Goal: Feedback & Contribution: Submit feedback/report problem

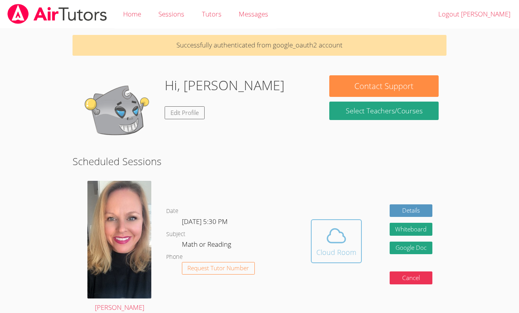
click at [336, 229] on icon at bounding box center [336, 236] width 22 height 22
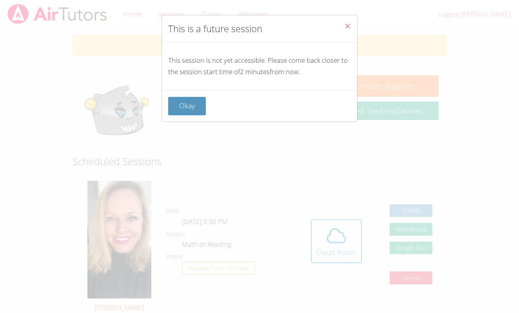
click at [251, 149] on div "This is a future session This session is not yet accessible. Please come back c…" at bounding box center [259, 156] width 519 height 313
click at [351, 26] on button "Close" at bounding box center [347, 27] width 19 height 24
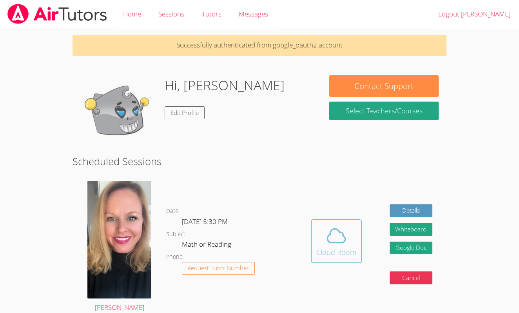
click at [332, 244] on icon at bounding box center [336, 236] width 22 height 22
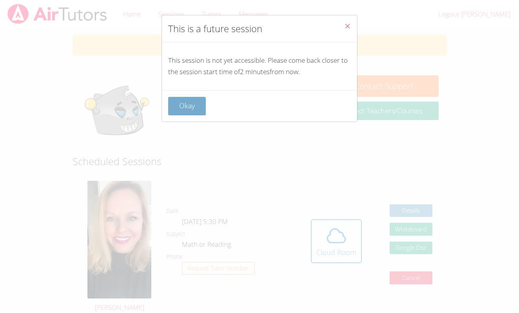
click at [181, 105] on button "Okay" at bounding box center [187, 106] width 38 height 18
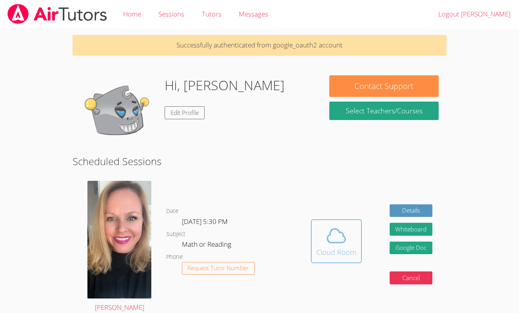
click at [336, 234] on icon at bounding box center [336, 236] width 22 height 22
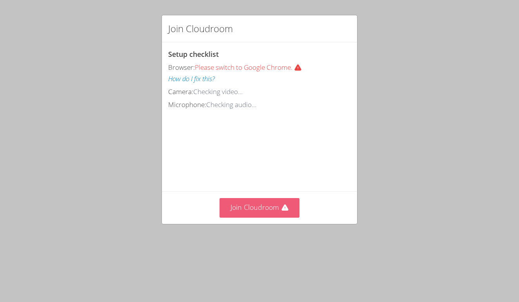
click at [288, 205] on icon at bounding box center [285, 208] width 8 height 8
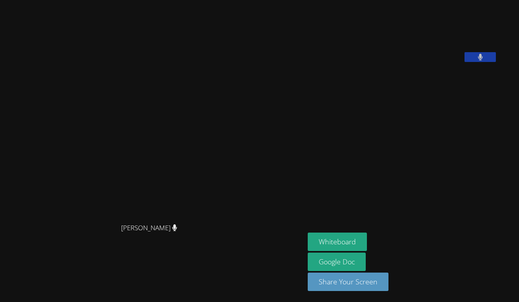
click at [377, 136] on aside "[PERSON_NAME] Whiteboard Google Doc Share Your Screen" at bounding box center [402, 151] width 196 height 302
drag, startPoint x: 440, startPoint y: 144, endPoint x: 449, endPoint y: 144, distance: 9.4
click at [440, 144] on aside "Ella Albou Whiteboard Google Doc Share Your Screen" at bounding box center [402, 151] width 196 height 302
drag, startPoint x: 449, startPoint y: 144, endPoint x: 423, endPoint y: 144, distance: 26.6
click at [447, 144] on aside "Ella Albou Whiteboard Google Doc Share Your Screen" at bounding box center [402, 151] width 196 height 302
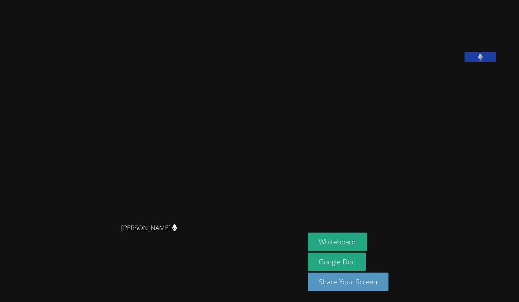
click at [433, 147] on aside "Ella Albou Whiteboard Google Doc Share Your Screen" at bounding box center [402, 151] width 196 height 302
click at [321, 186] on aside "Ella Albou Whiteboard Google Doc Share Your Screen" at bounding box center [402, 151] width 196 height 302
drag, startPoint x: 312, startPoint y: 220, endPoint x: 306, endPoint y: 217, distance: 6.1
click at [306, 218] on aside "Ella Albou Whiteboard Google Doc Share Your Screen" at bounding box center [402, 151] width 196 height 302
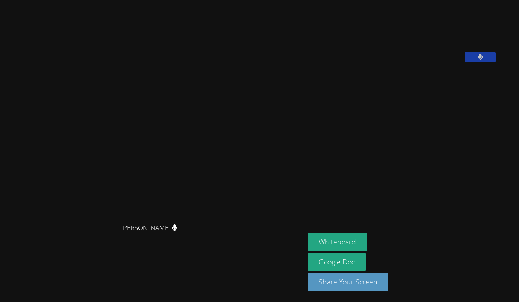
click at [312, 225] on aside "Ella Albou Whiteboard Google Doc Share Your Screen" at bounding box center [402, 151] width 196 height 302
click at [316, 223] on aside "Ella Albou Whiteboard Google Doc Share Your Screen" at bounding box center [402, 151] width 196 height 302
click at [464, 62] on button at bounding box center [479, 57] width 31 height 10
click at [478, 60] on icon at bounding box center [480, 57] width 5 height 7
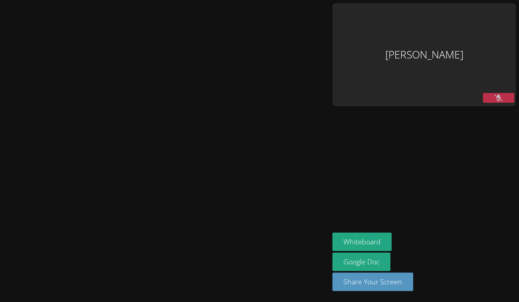
click at [502, 93] on button at bounding box center [498, 98] width 31 height 10
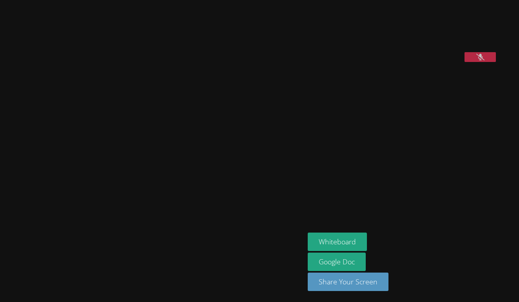
click at [479, 60] on icon at bounding box center [480, 57] width 8 height 7
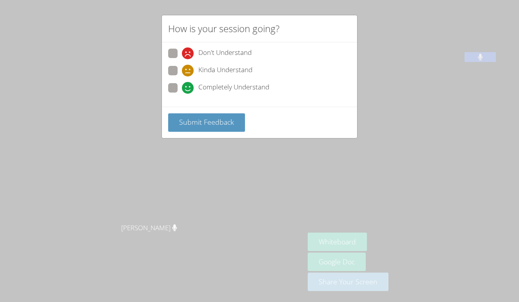
click at [182, 94] on span at bounding box center [182, 94] width 0 height 0
click at [182, 87] on input "Completely Understand" at bounding box center [185, 86] width 7 height 7
radio input "true"
click at [218, 128] on button "Submit Feedback" at bounding box center [206, 122] width 77 height 18
